Goal: Task Accomplishment & Management: Complete application form

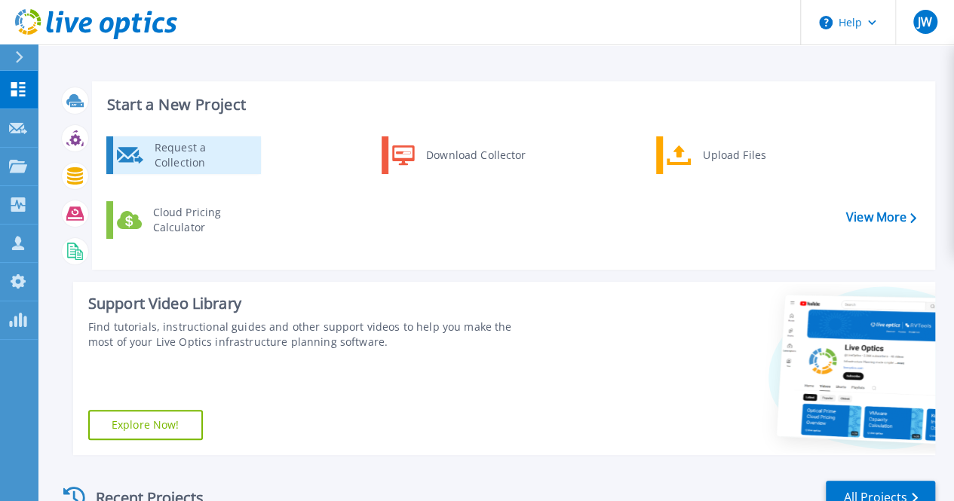
click at [207, 162] on div "Request a Collection" at bounding box center [202, 155] width 110 height 30
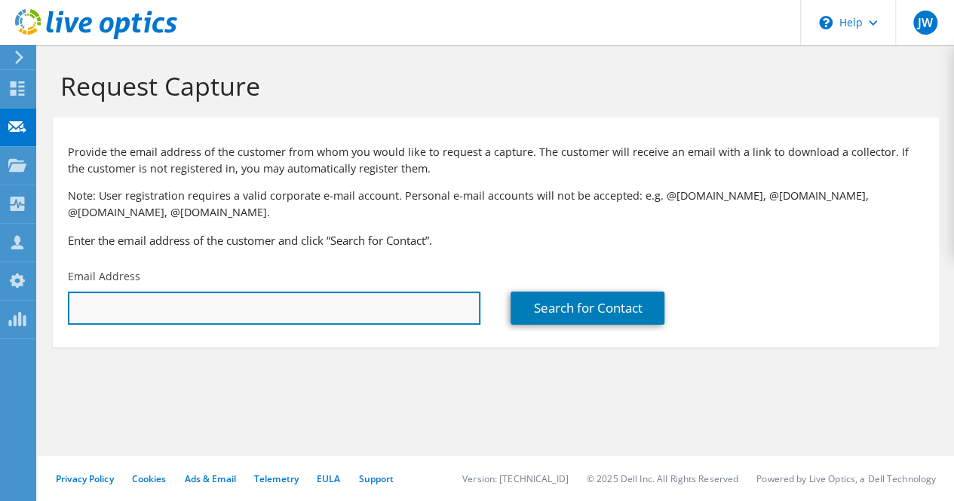
click at [199, 316] on input "text" at bounding box center [274, 308] width 412 height 33
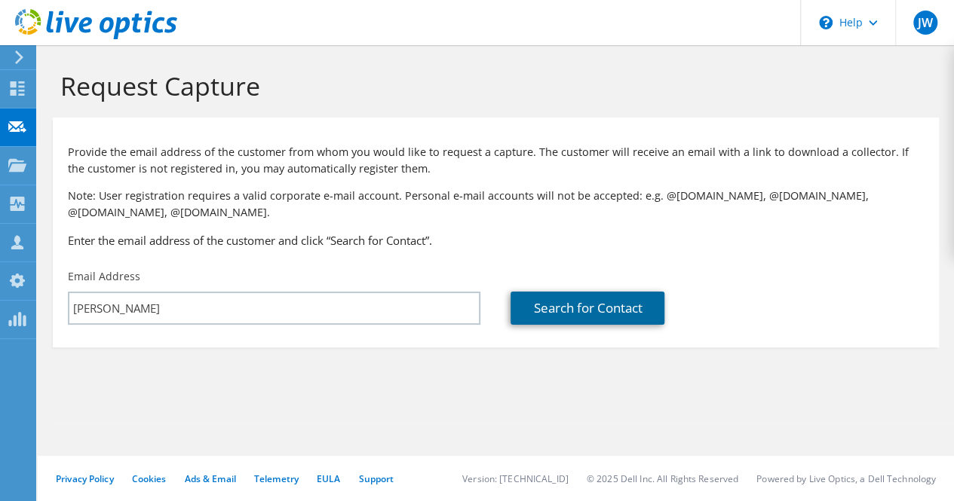
click at [599, 313] on link "Search for Contact" at bounding box center [588, 308] width 154 height 33
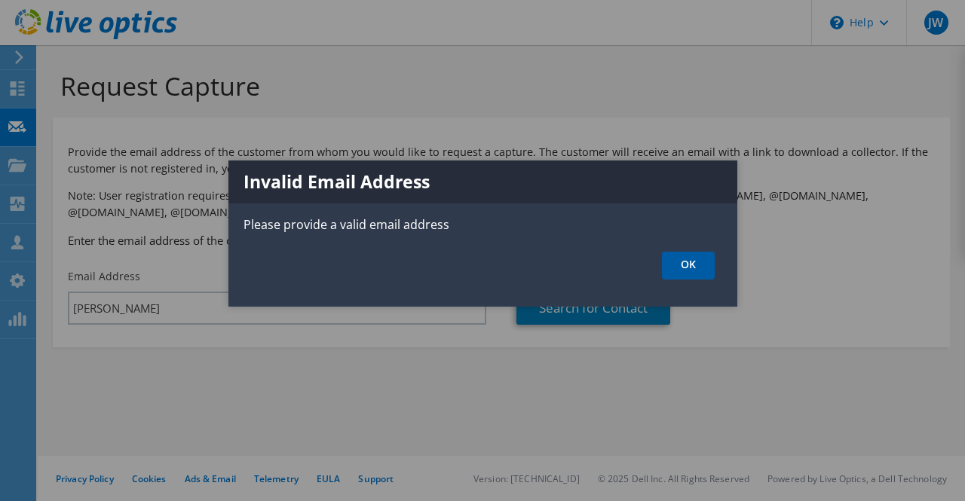
click at [711, 265] on link "OK" at bounding box center [688, 266] width 53 height 28
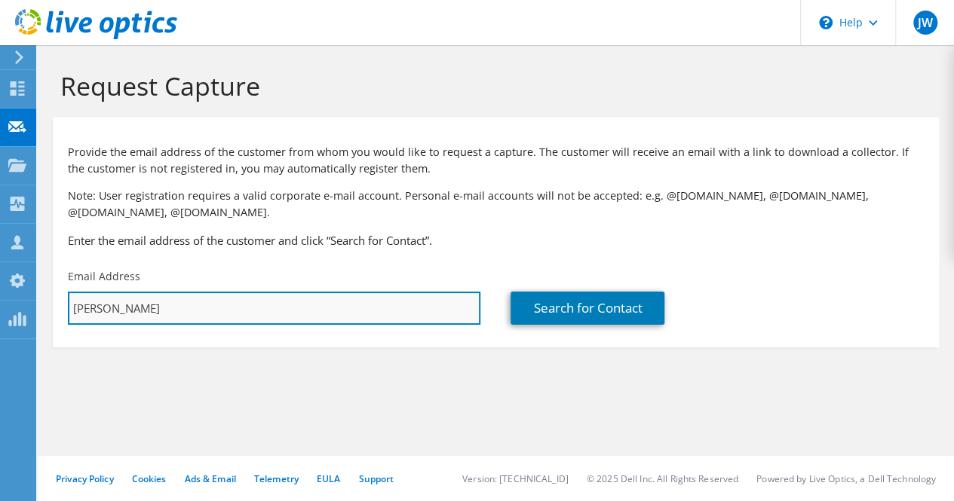
click at [143, 307] on input "corey woods" at bounding box center [274, 308] width 412 height 33
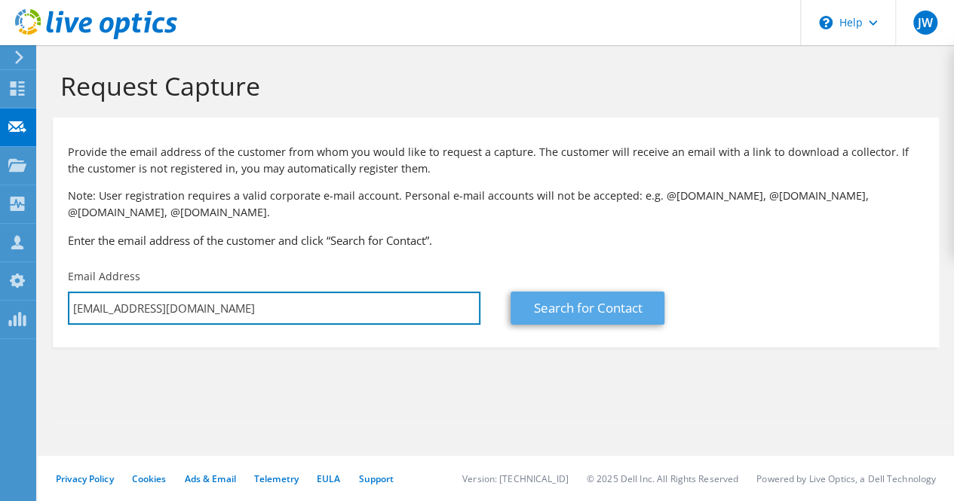
type input "cwoods@mlgw.com"
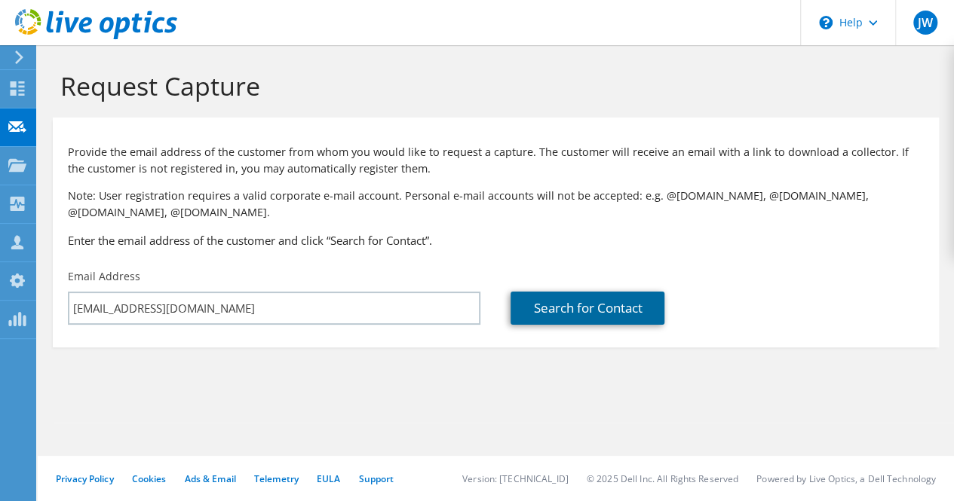
click at [643, 315] on link "Search for Contact" at bounding box center [588, 308] width 154 height 33
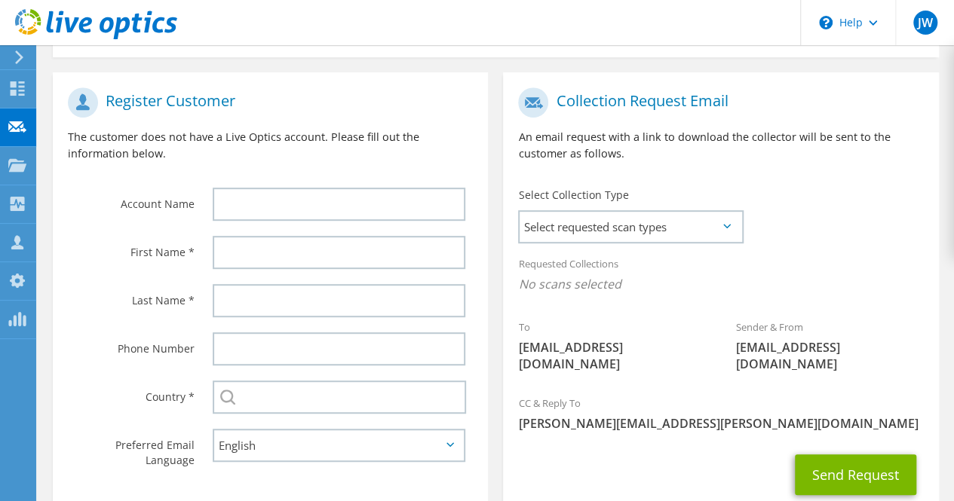
scroll to position [292, 0]
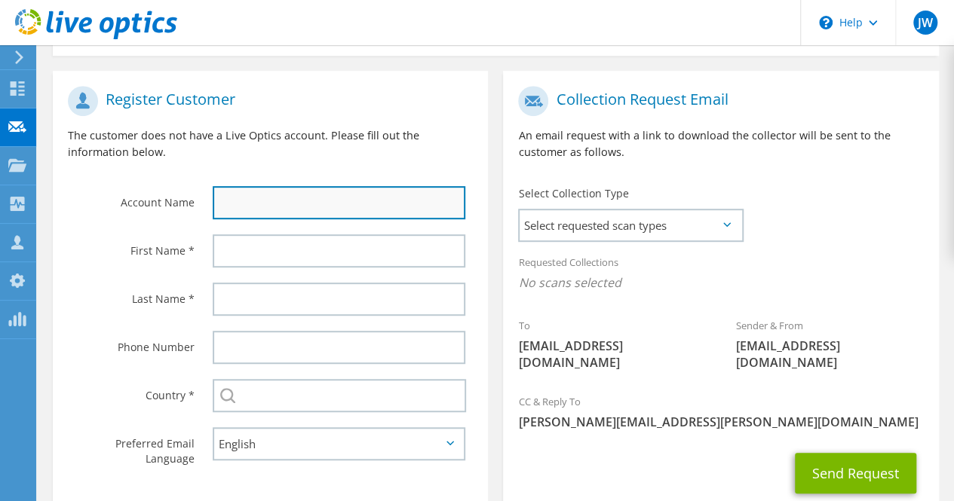
click at [235, 209] on input "text" at bounding box center [339, 202] width 253 height 33
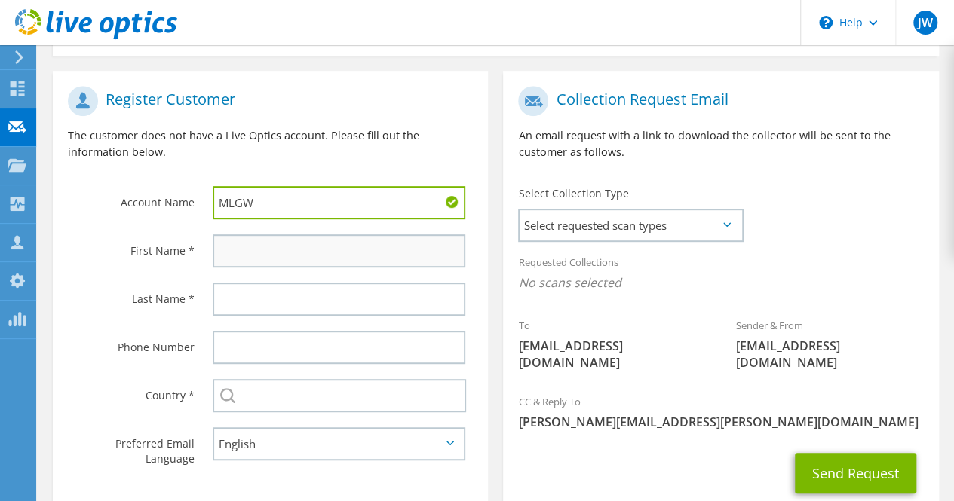
type input "MLGW"
click at [240, 250] on input "text" at bounding box center [339, 251] width 253 height 33
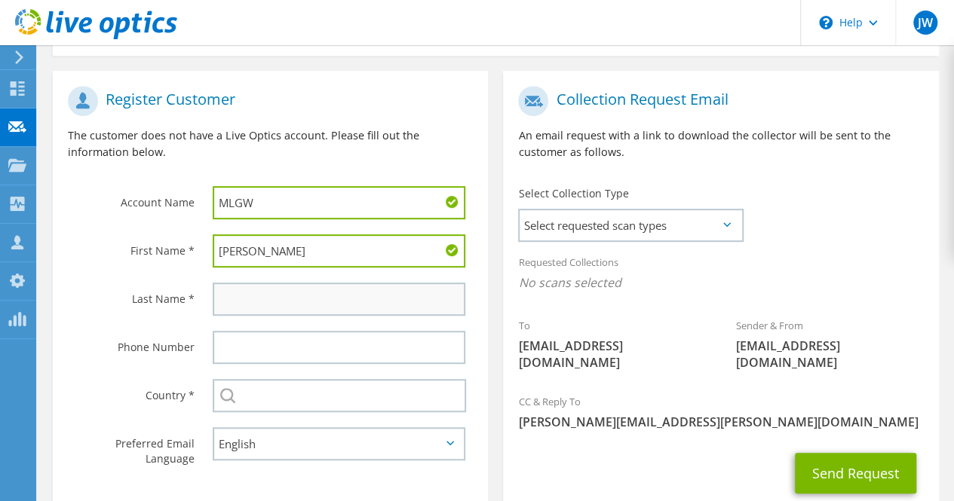
type input "Corey"
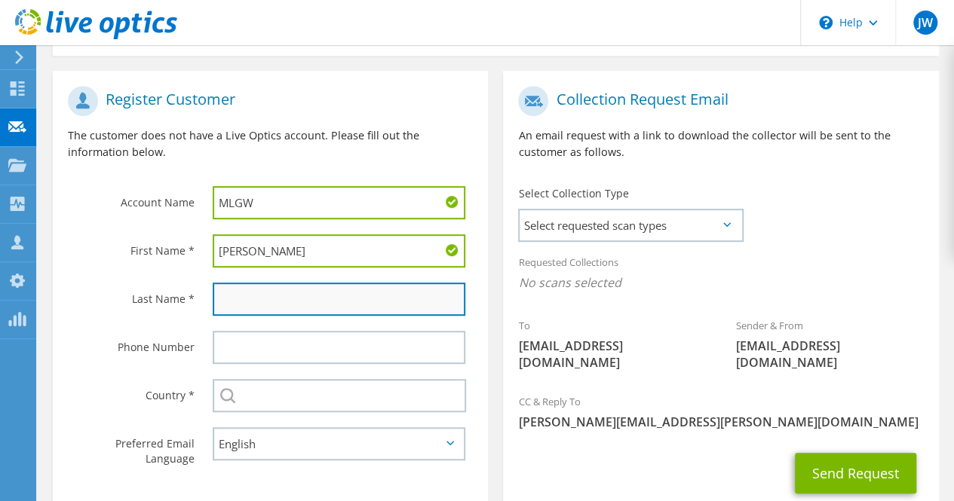
click at [256, 313] on input "text" at bounding box center [339, 299] width 253 height 33
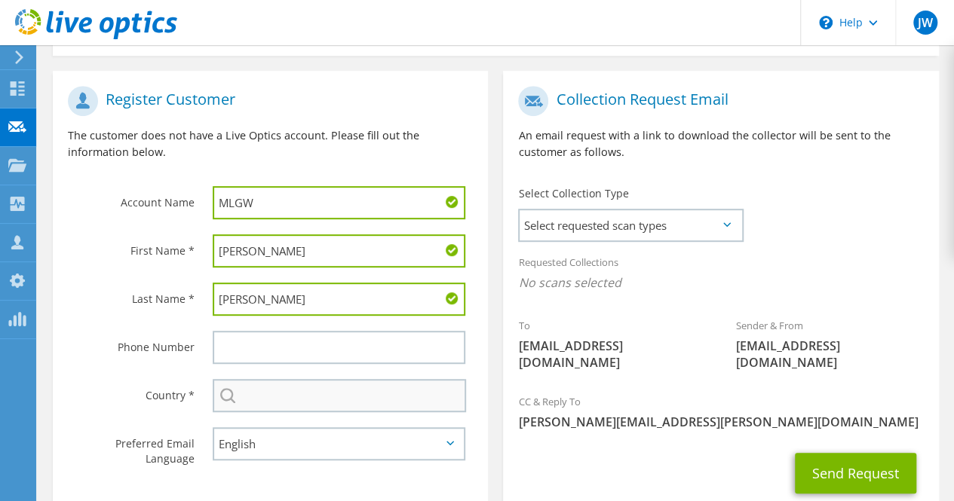
type input "Woods"
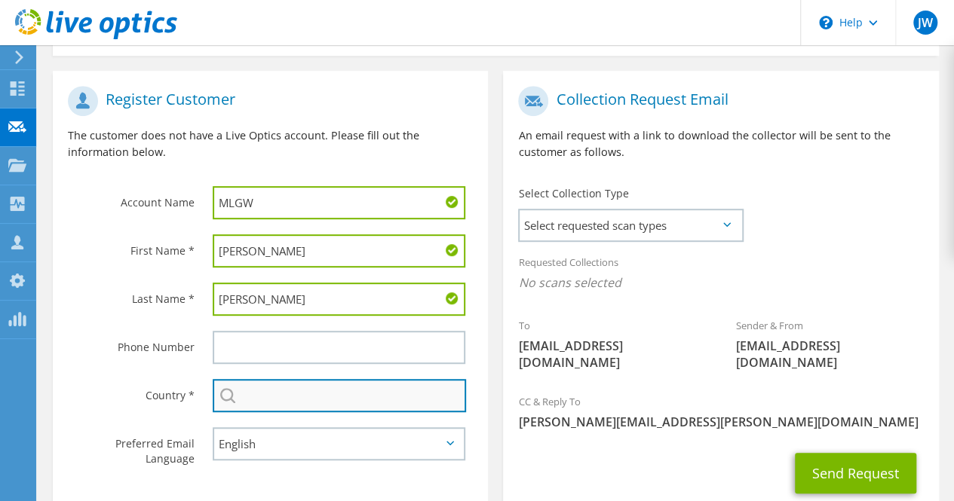
click at [279, 400] on input "text" at bounding box center [339, 395] width 253 height 33
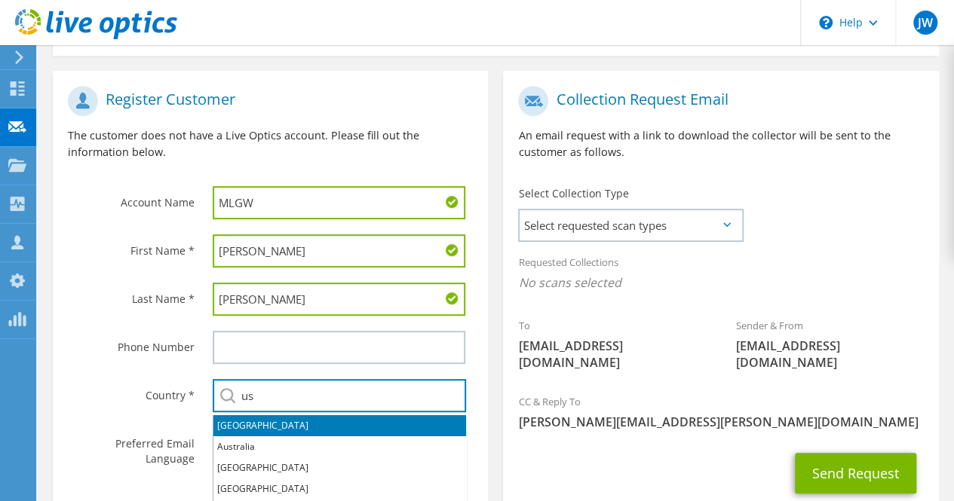
click at [273, 431] on li "United States" at bounding box center [339, 425] width 253 height 21
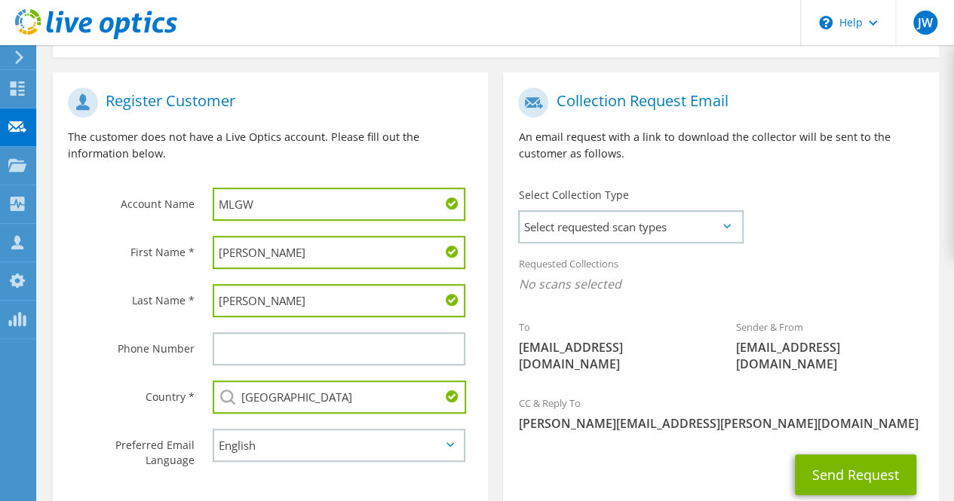
scroll to position [290, 0]
type input "United States"
click at [728, 223] on span "Select requested scan types" at bounding box center [631, 228] width 222 height 30
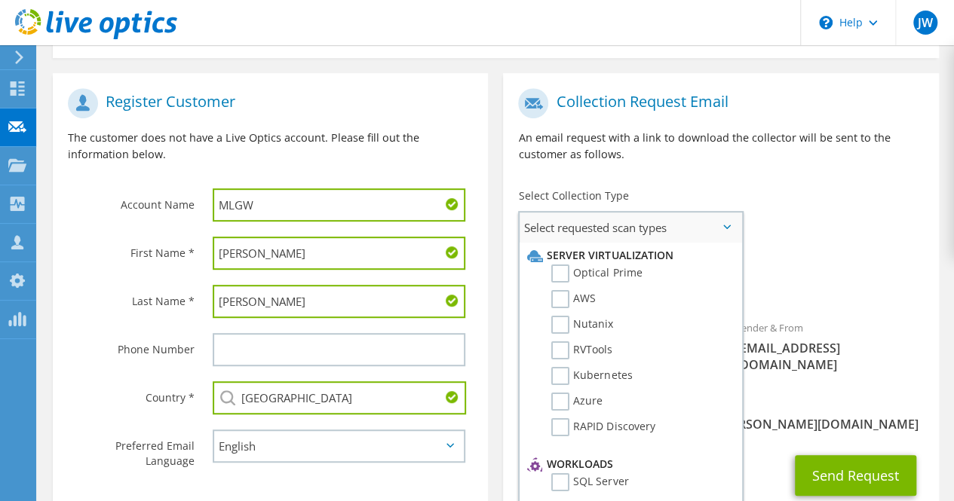
scroll to position [285, 0]
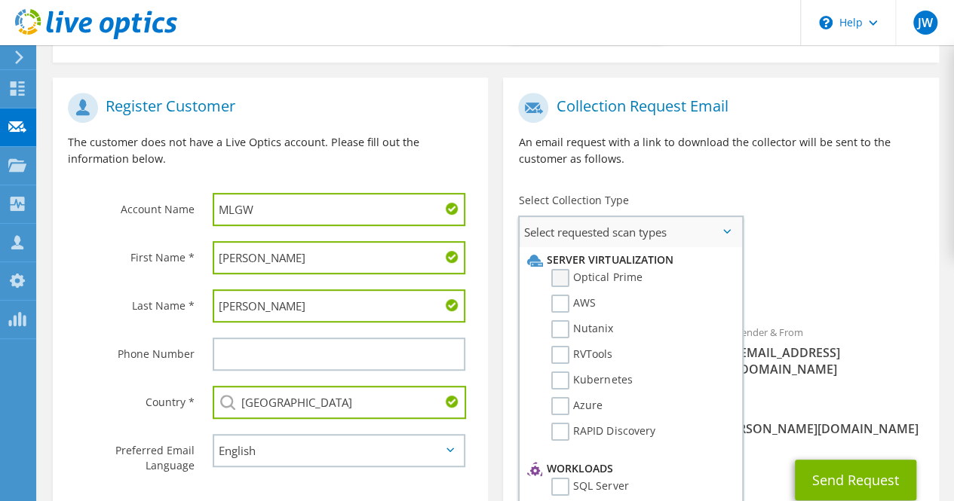
click at [572, 271] on label "Optical Prime" at bounding box center [596, 278] width 90 height 18
click at [0, 0] on input "Optical Prime" at bounding box center [0, 0] width 0 height 0
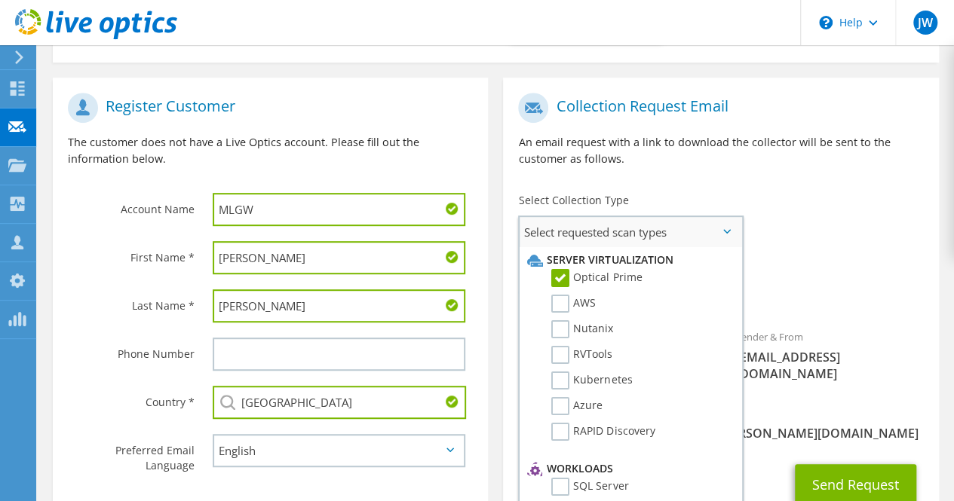
click at [566, 277] on label "Optical Prime" at bounding box center [596, 278] width 90 height 18
click at [0, 0] on input "Optical Prime" at bounding box center [0, 0] width 0 height 0
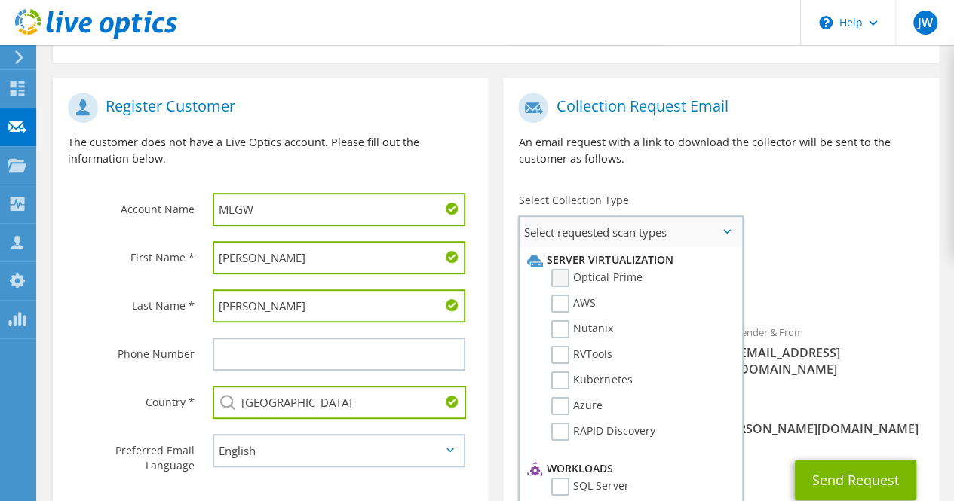
click at [565, 280] on label "Optical Prime" at bounding box center [596, 278] width 90 height 18
click at [0, 0] on input "Optical Prime" at bounding box center [0, 0] width 0 height 0
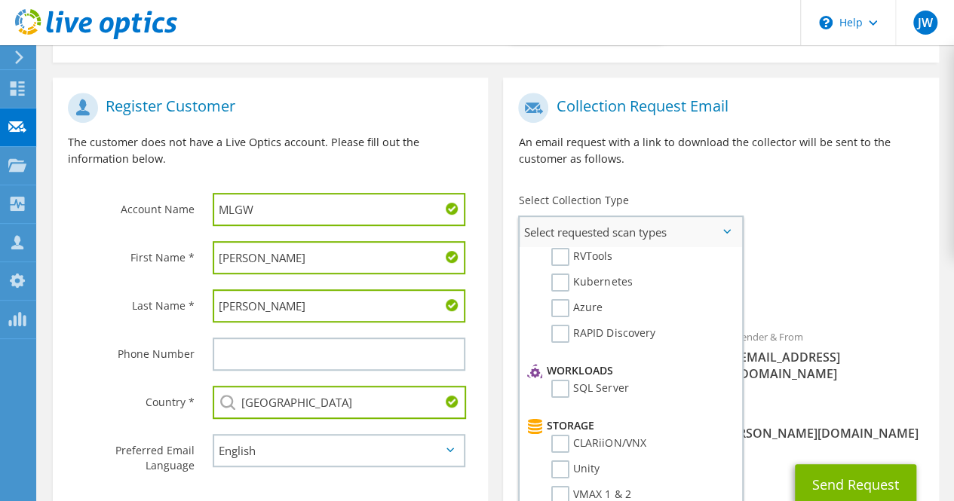
scroll to position [0, 0]
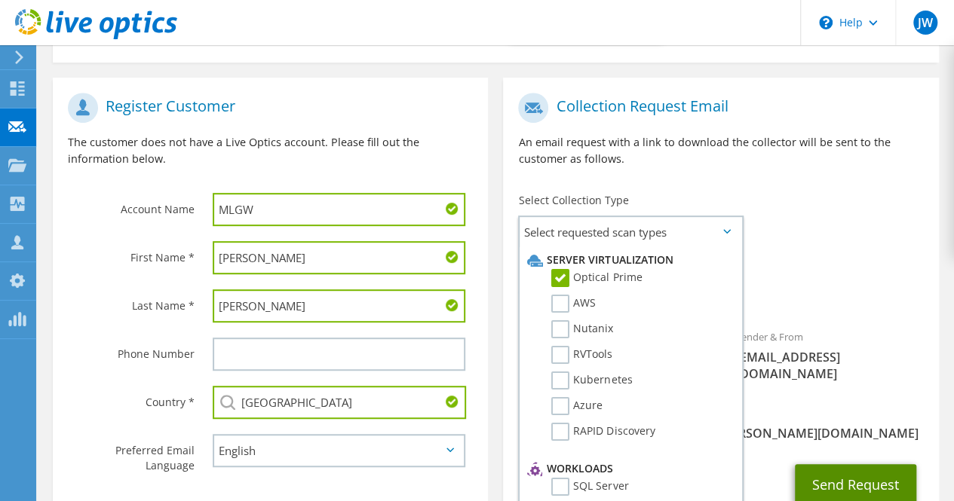
click at [851, 468] on button "Send Request" at bounding box center [855, 485] width 121 height 41
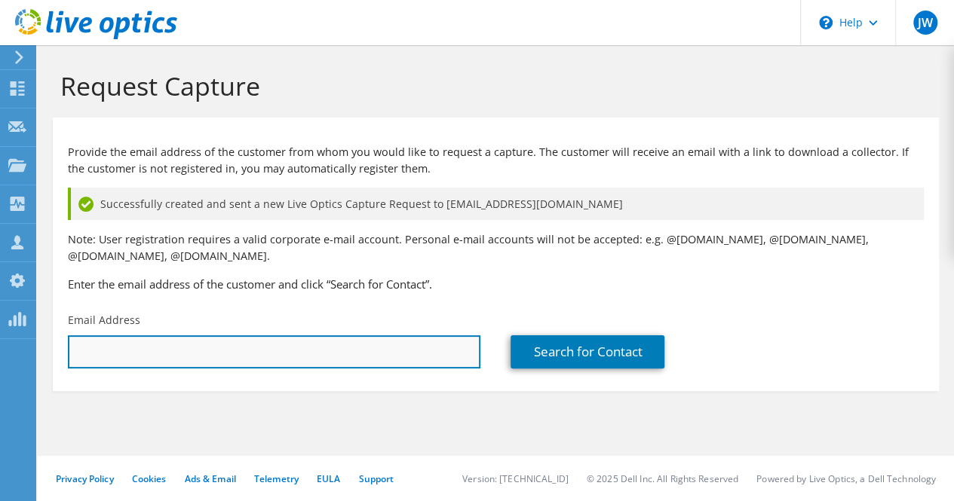
click at [308, 344] on input "text" at bounding box center [274, 352] width 412 height 33
type input "cwoods@mlgw.com"
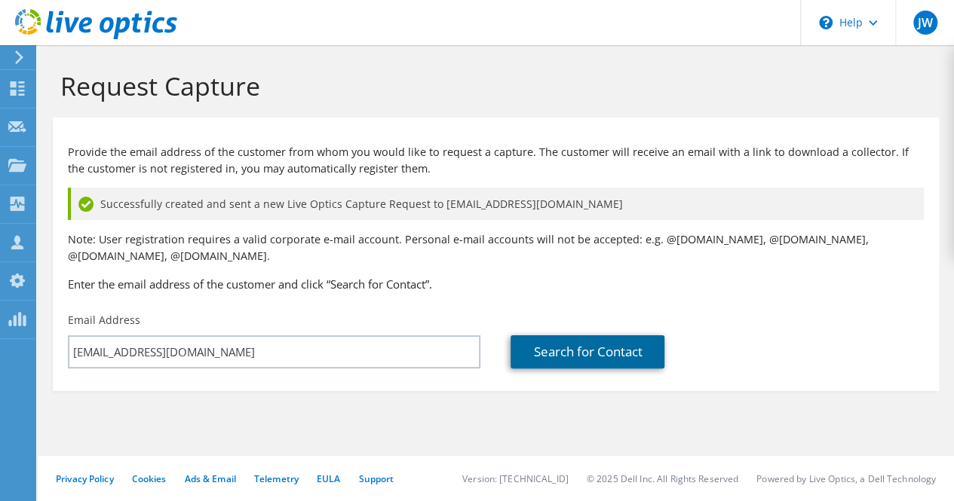
click at [598, 349] on link "Search for Contact" at bounding box center [588, 352] width 154 height 33
